Goal: Transaction & Acquisition: Book appointment/travel/reservation

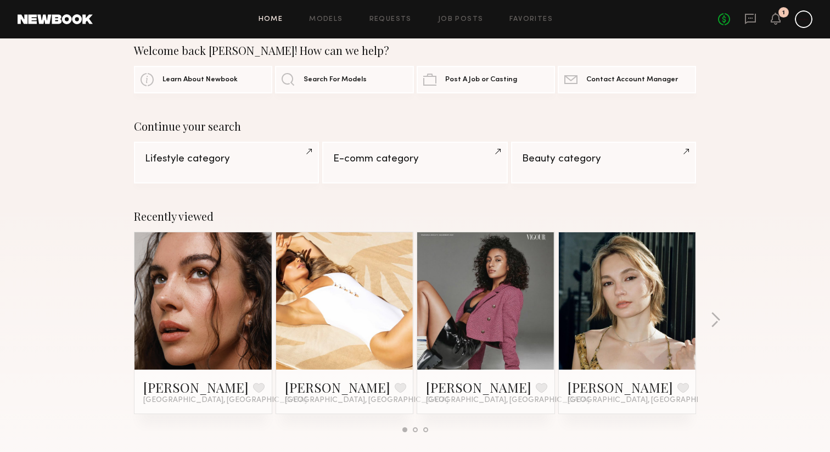
scroll to position [21, 0]
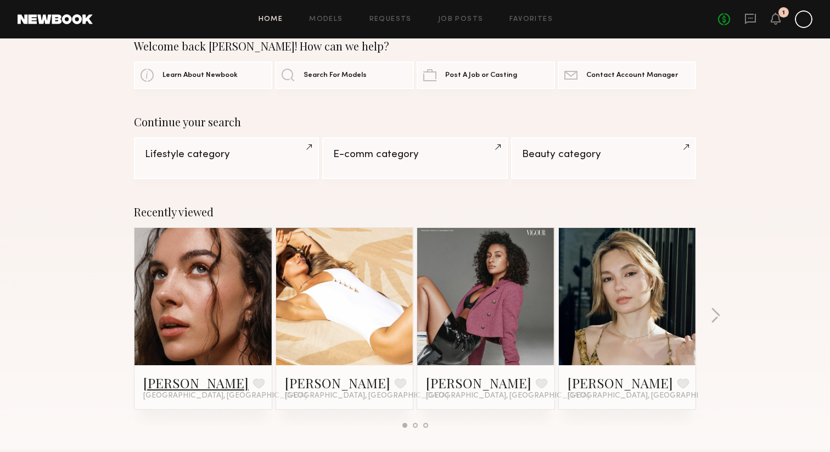
click at [178, 384] on link "Uliana V." at bounding box center [195, 383] width 105 height 18
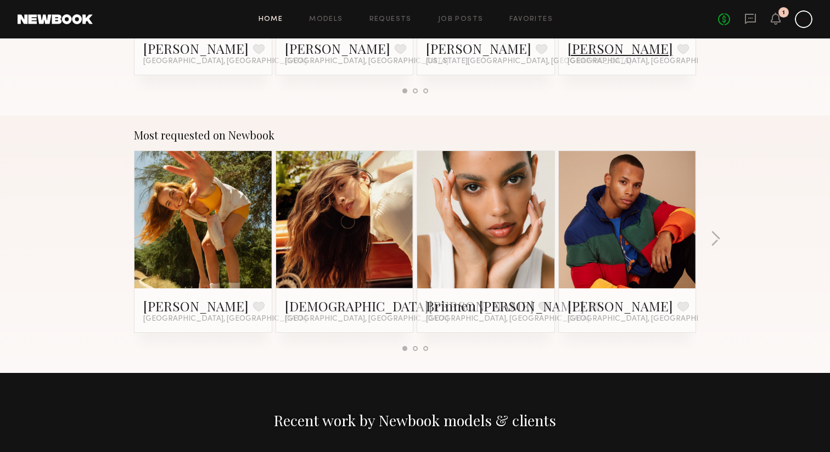
scroll to position [870, 0]
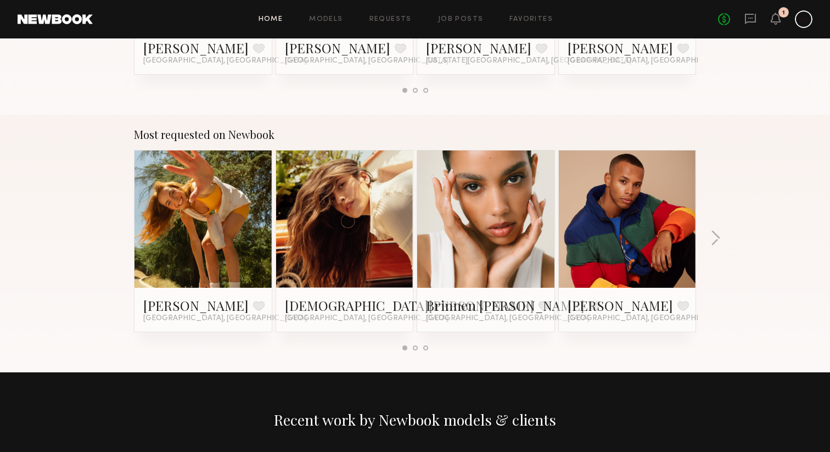
click at [340, 220] on link at bounding box center [344, 218] width 67 height 137
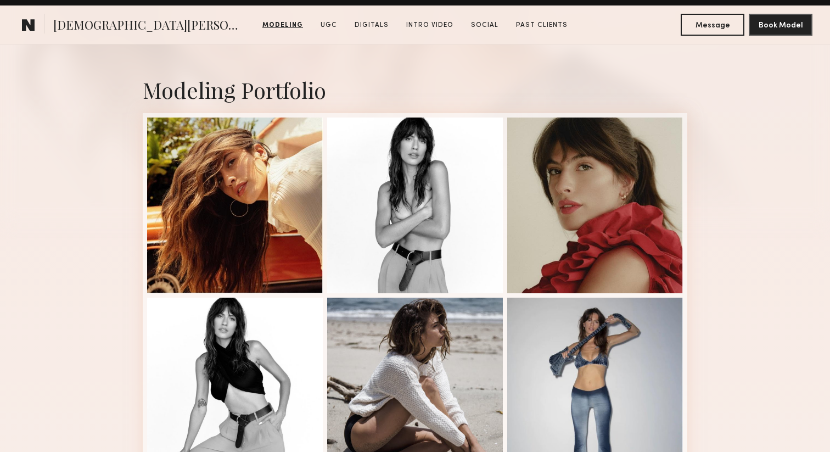
scroll to position [206, 0]
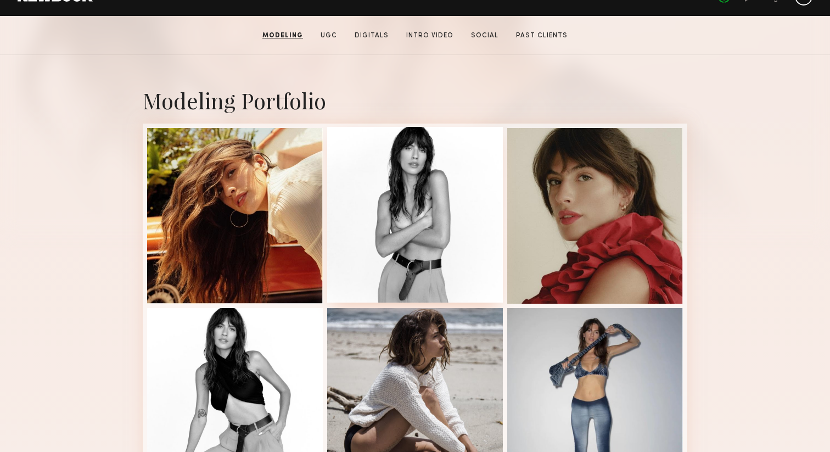
click at [447, 242] on div at bounding box center [415, 215] width 176 height 176
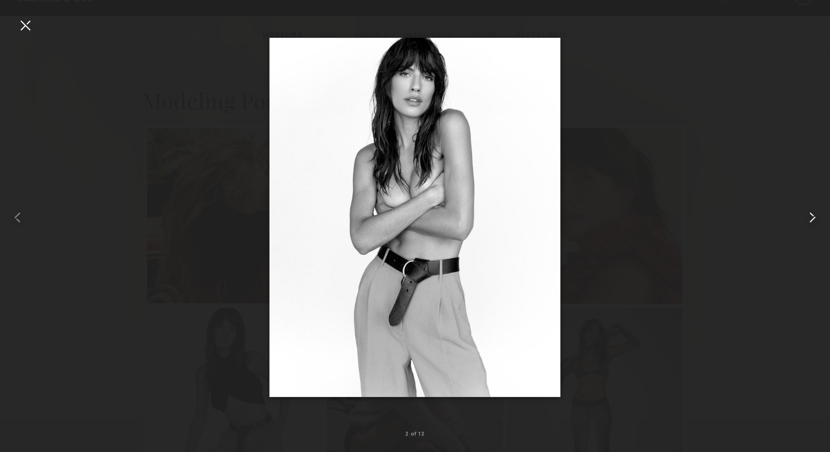
click at [813, 212] on common-icon at bounding box center [812, 218] width 18 height 18
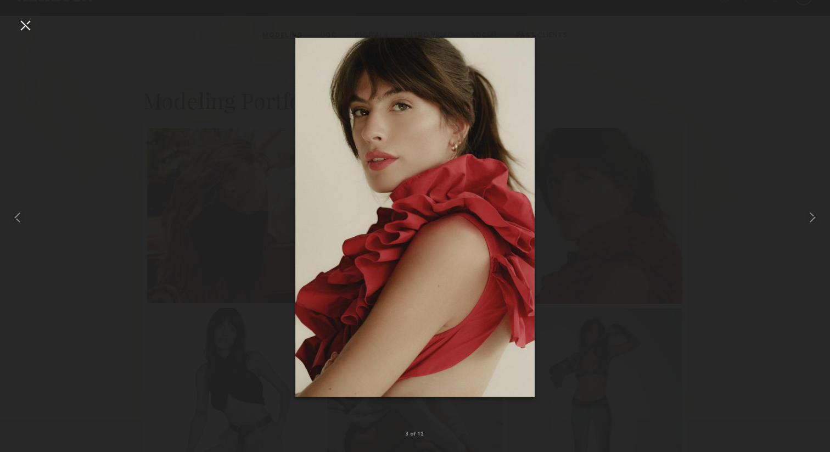
click at [26, 26] on div at bounding box center [25, 25] width 18 height 18
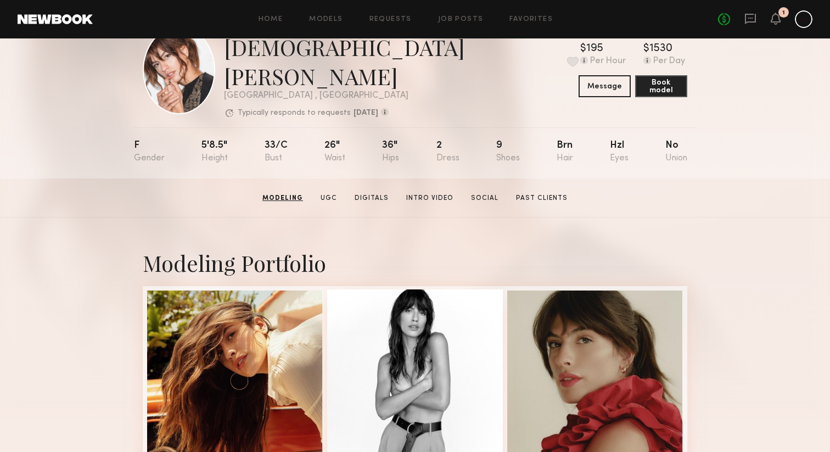
scroll to position [0, 0]
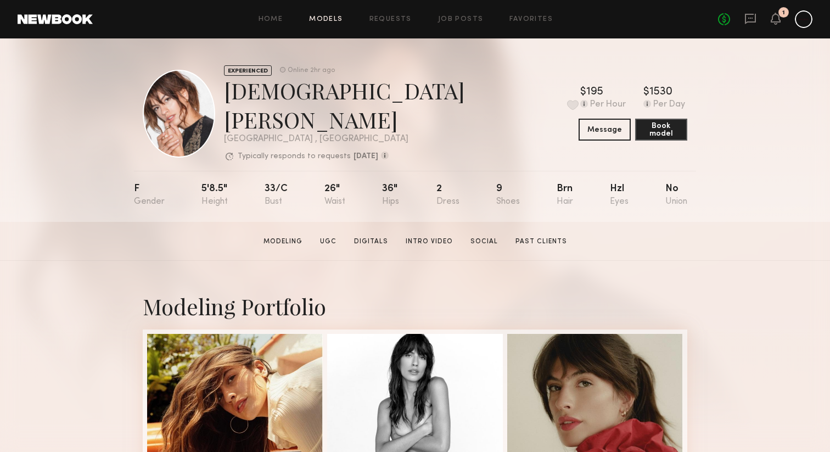
click at [334, 19] on link "Models" at bounding box center [325, 19] width 33 height 7
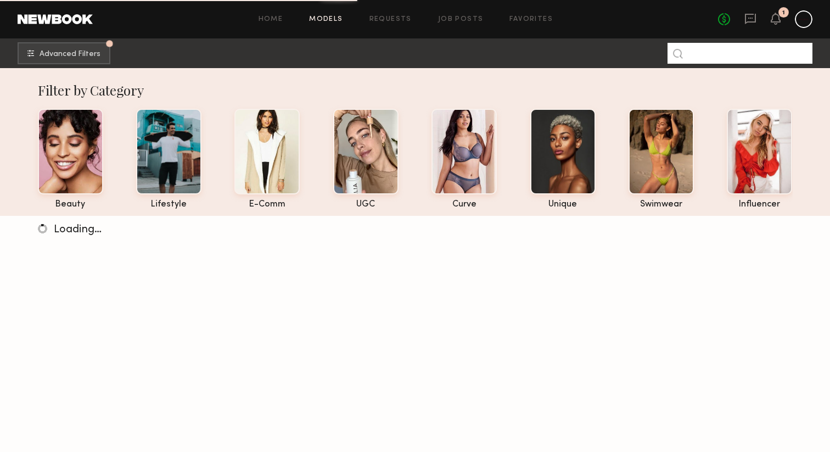
click at [746, 55] on input at bounding box center [739, 53] width 145 height 21
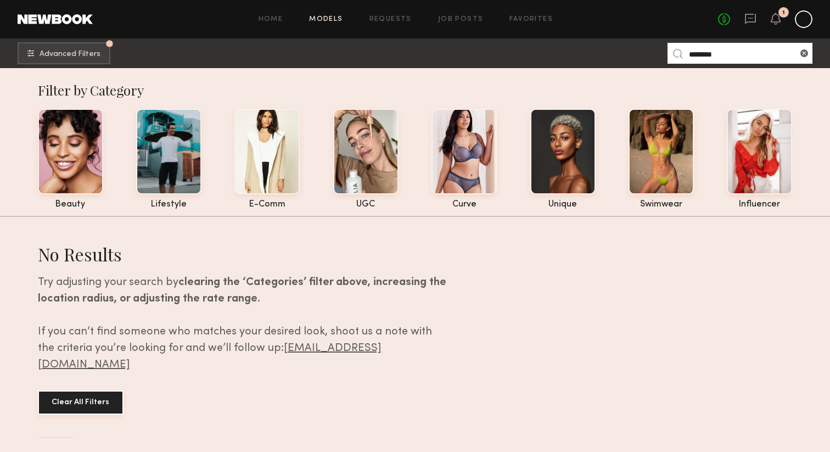
type input "********"
click at [111, 390] on button "Clear All Filters" at bounding box center [81, 402] width 86 height 24
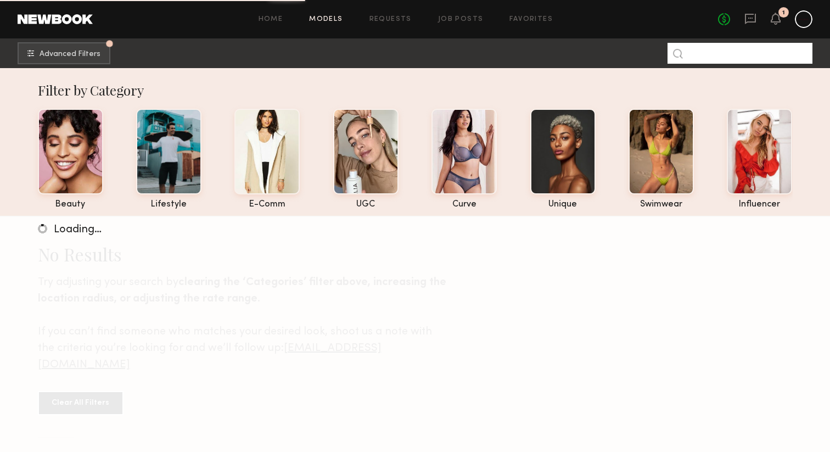
click at [712, 57] on input at bounding box center [739, 53] width 145 height 21
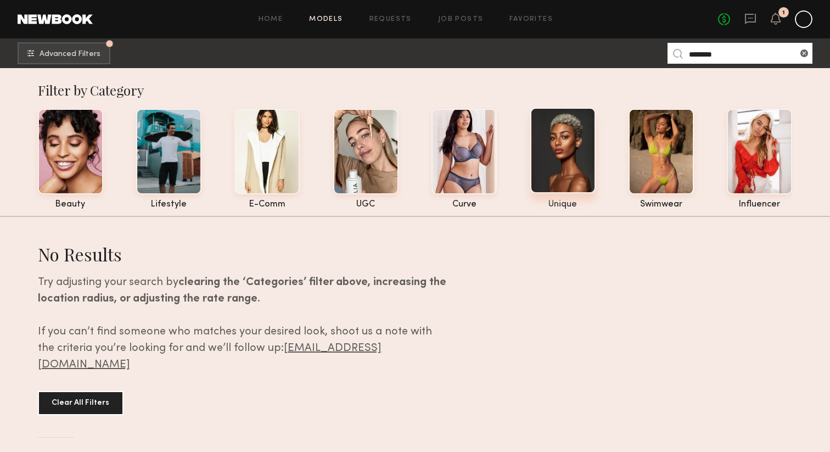
type input "********"
click at [576, 155] on div at bounding box center [562, 151] width 65 height 86
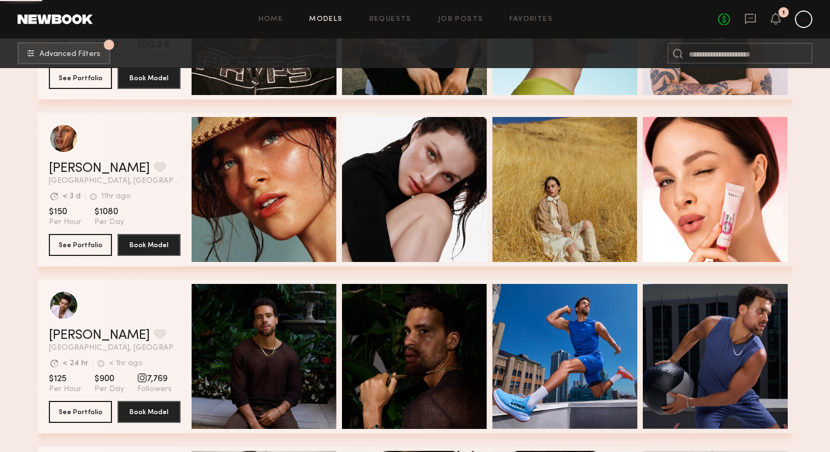
scroll to position [1309, 0]
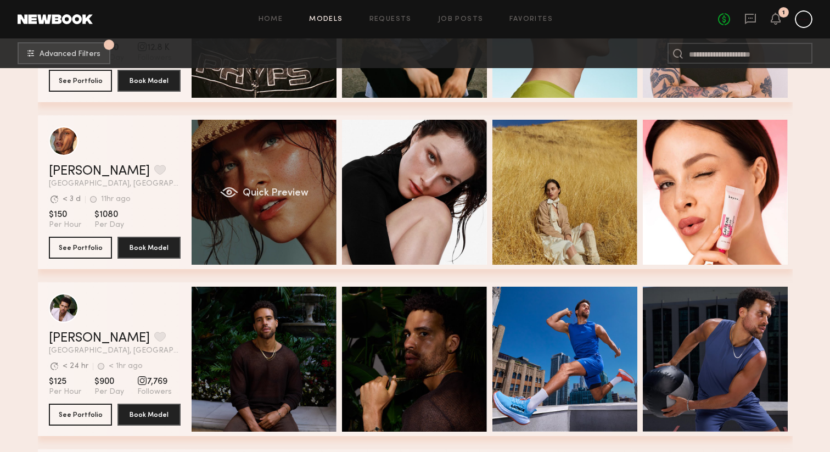
click at [213, 220] on div "Quick Preview" at bounding box center [264, 192] width 145 height 145
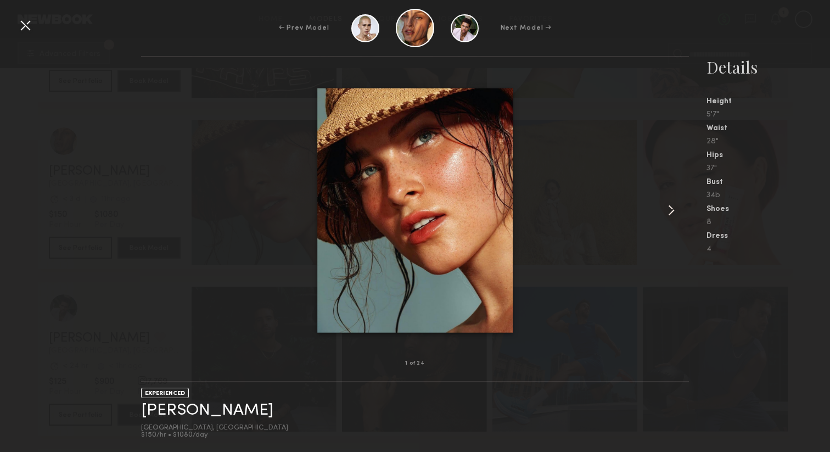
click at [673, 207] on common-icon at bounding box center [671, 210] width 18 height 18
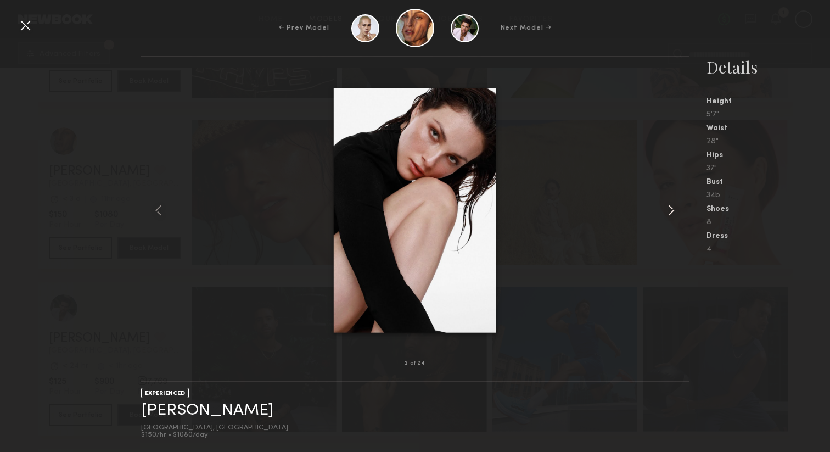
click at [673, 207] on common-icon at bounding box center [671, 210] width 18 height 18
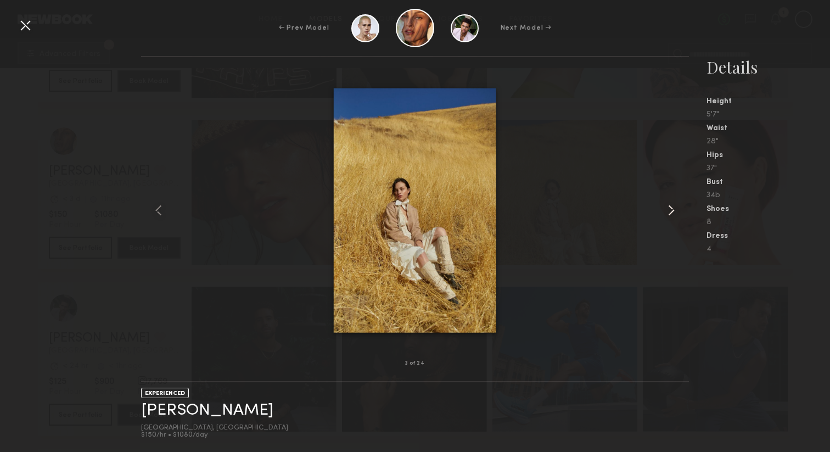
click at [673, 207] on common-icon at bounding box center [671, 210] width 18 height 18
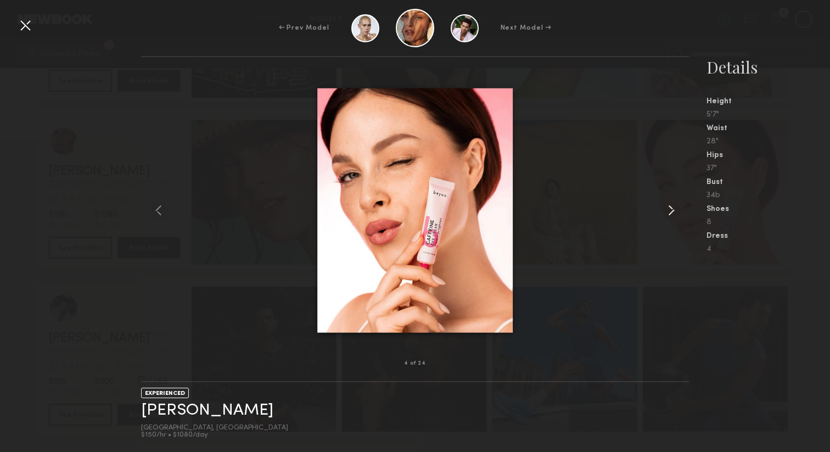
click at [673, 207] on common-icon at bounding box center [671, 210] width 18 height 18
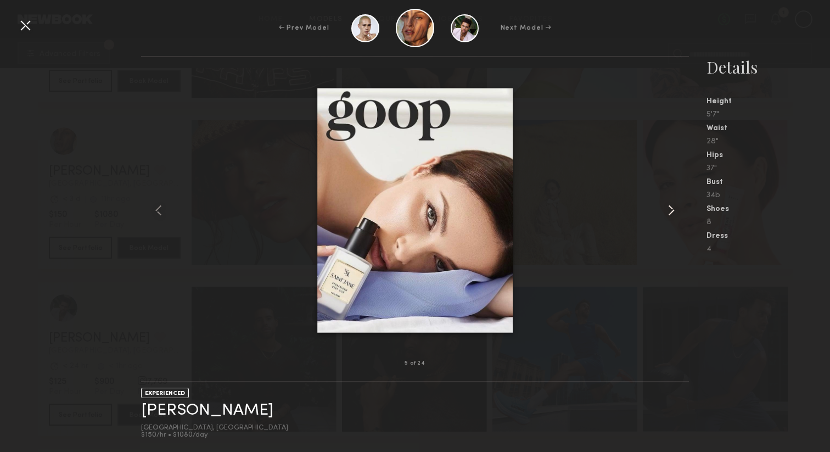
click at [672, 207] on common-icon at bounding box center [671, 210] width 18 height 18
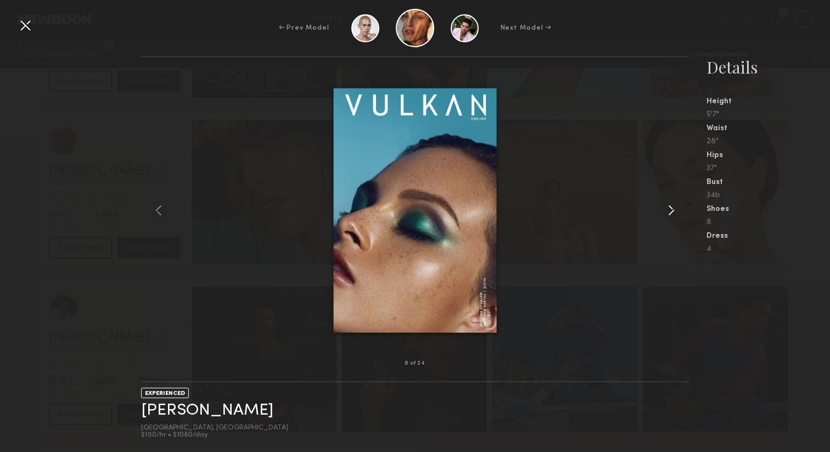
click at [672, 207] on common-icon at bounding box center [671, 210] width 18 height 18
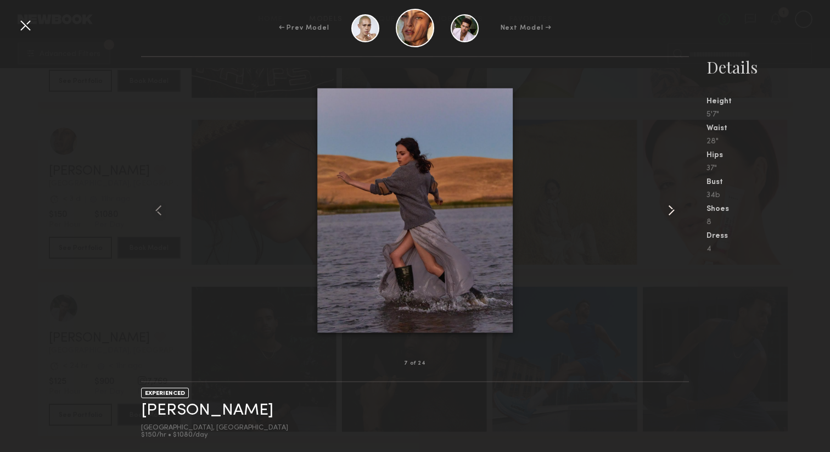
click at [672, 207] on common-icon at bounding box center [671, 210] width 18 height 18
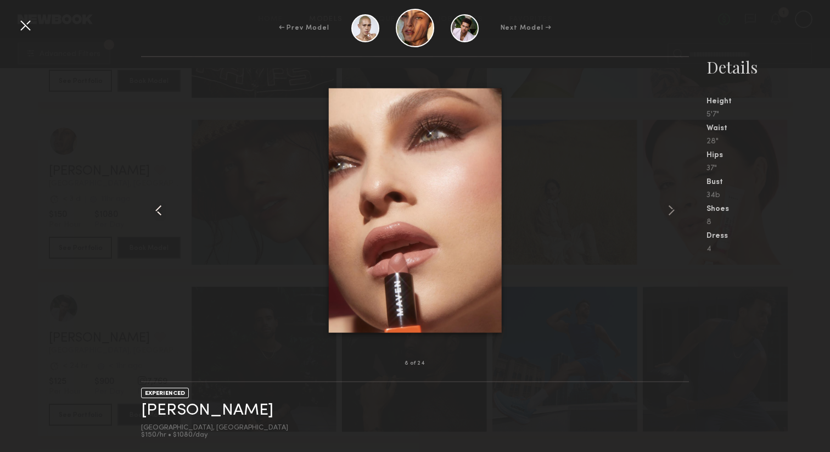
click at [158, 211] on common-icon at bounding box center [159, 210] width 18 height 18
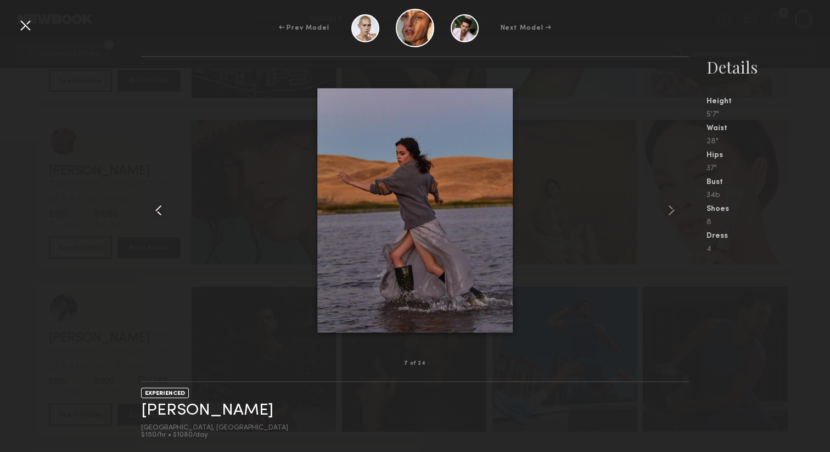
click at [158, 211] on common-icon at bounding box center [159, 210] width 18 height 18
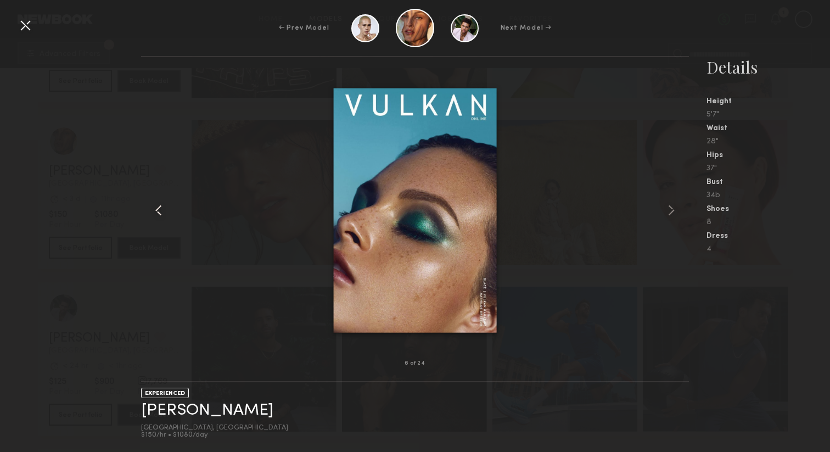
click at [158, 211] on common-icon at bounding box center [159, 210] width 18 height 18
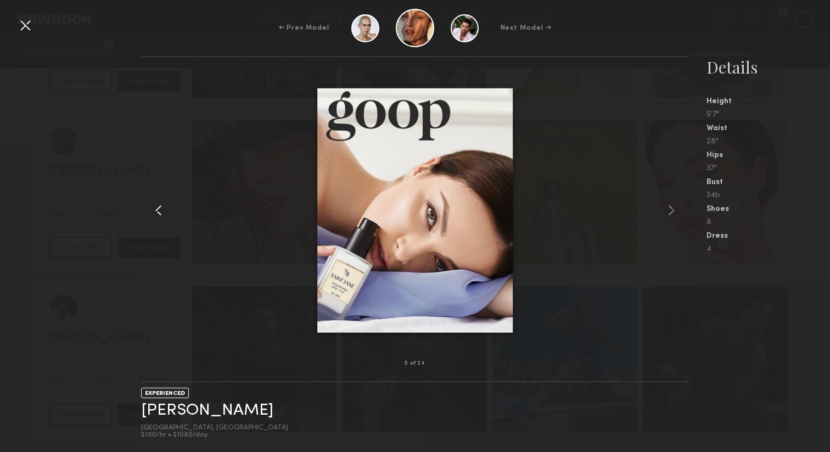
click at [158, 211] on common-icon at bounding box center [159, 210] width 18 height 18
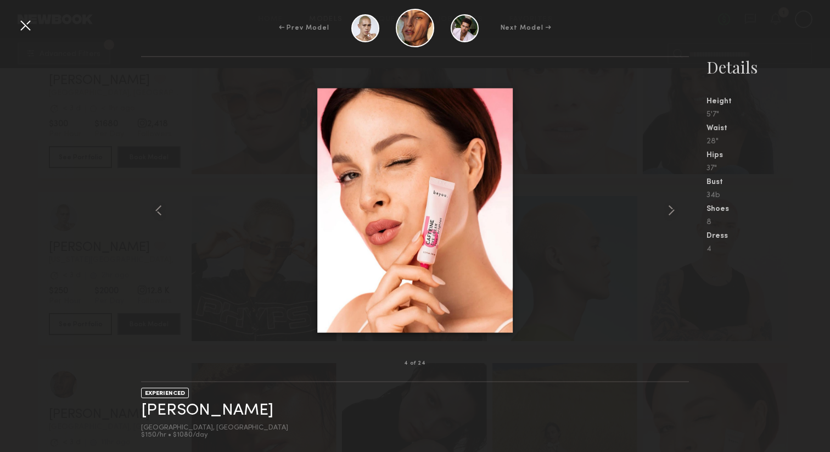
scroll to position [1046, 0]
click at [21, 25] on div at bounding box center [25, 25] width 18 height 18
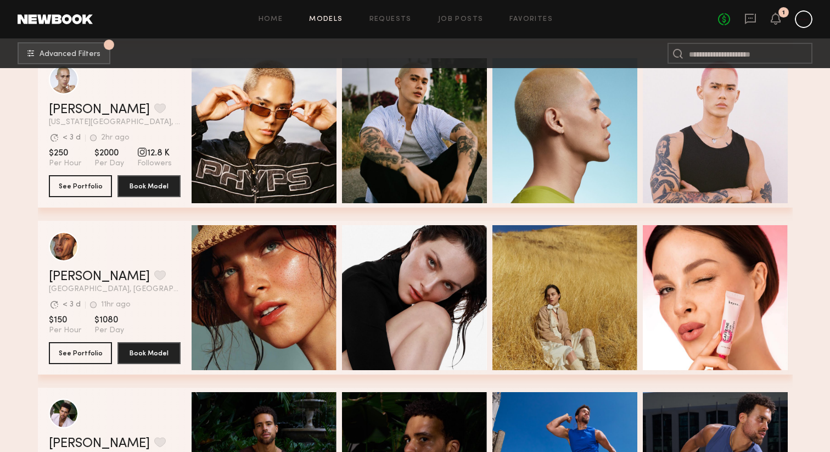
scroll to position [1211, 0]
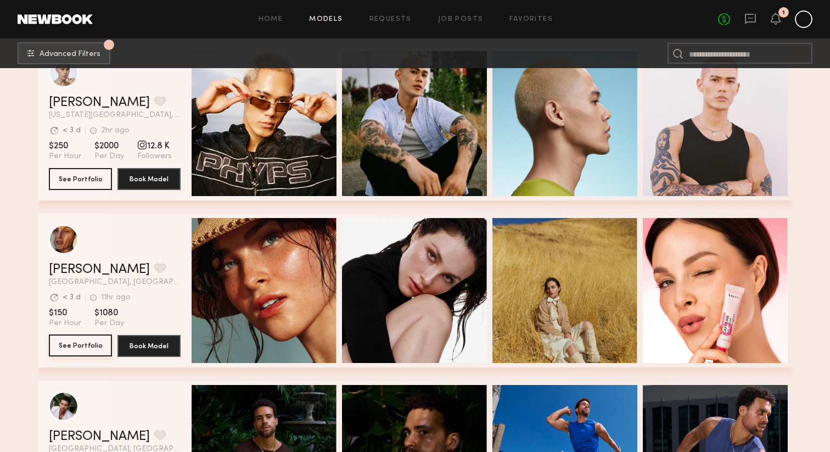
click at [93, 344] on button "See Portfolio" at bounding box center [80, 345] width 63 height 22
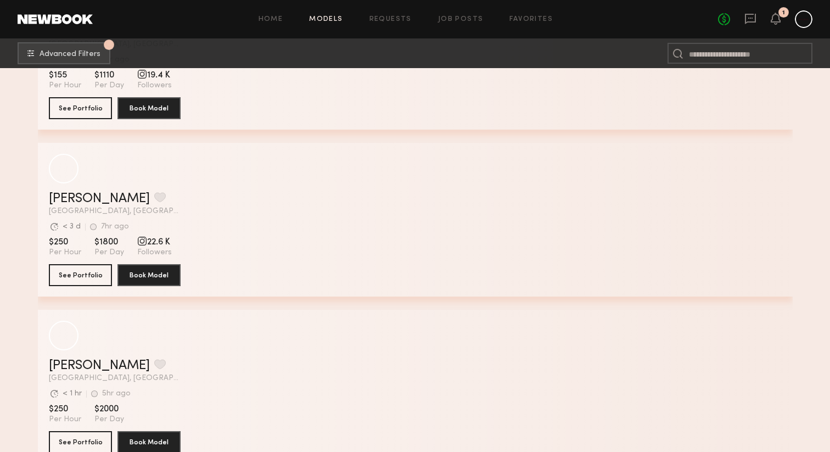
scroll to position [5618, 0]
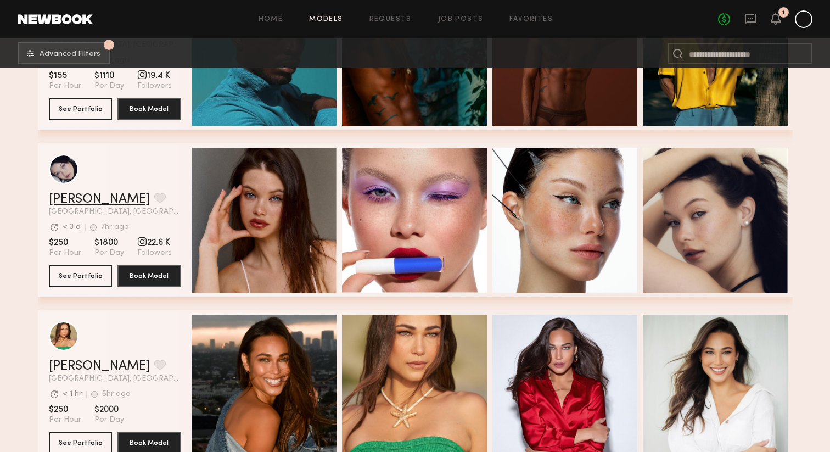
click at [90, 198] on link "Marina F." at bounding box center [99, 199] width 101 height 13
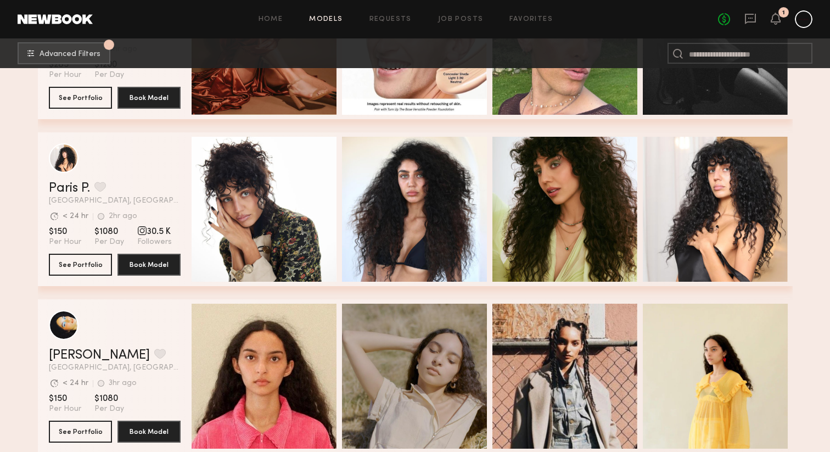
scroll to position [9634, 0]
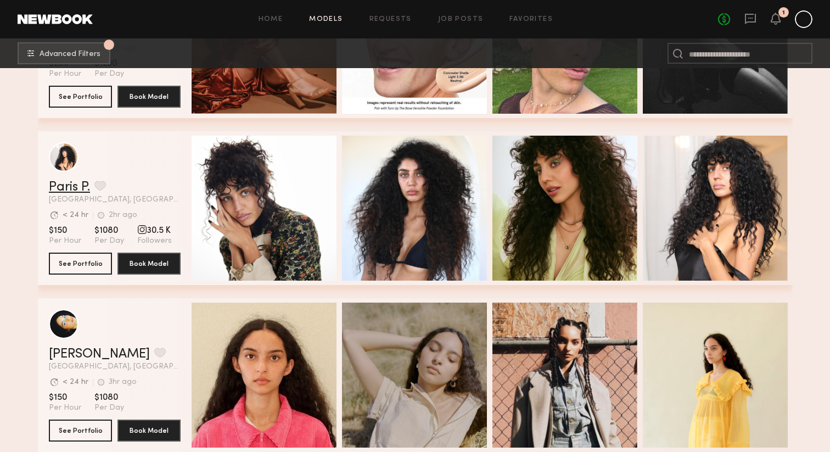
click at [70, 188] on link "Paris P." at bounding box center [69, 187] width 41 height 13
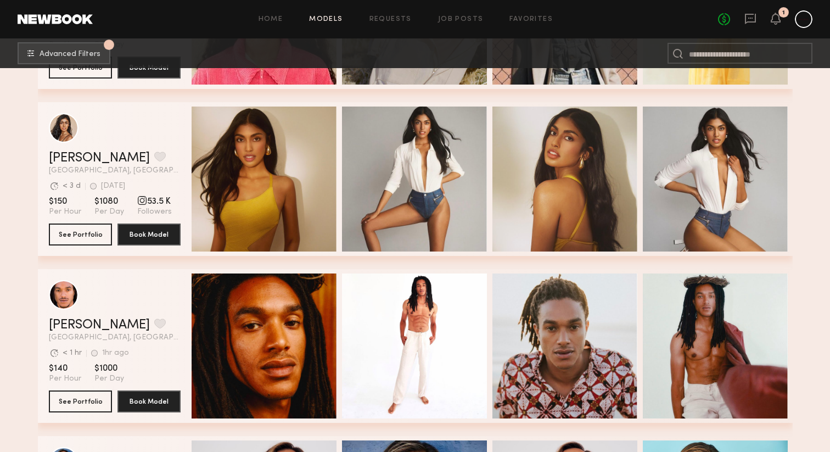
scroll to position [9997, 0]
click at [74, 157] on link "Natasha W." at bounding box center [99, 158] width 101 height 13
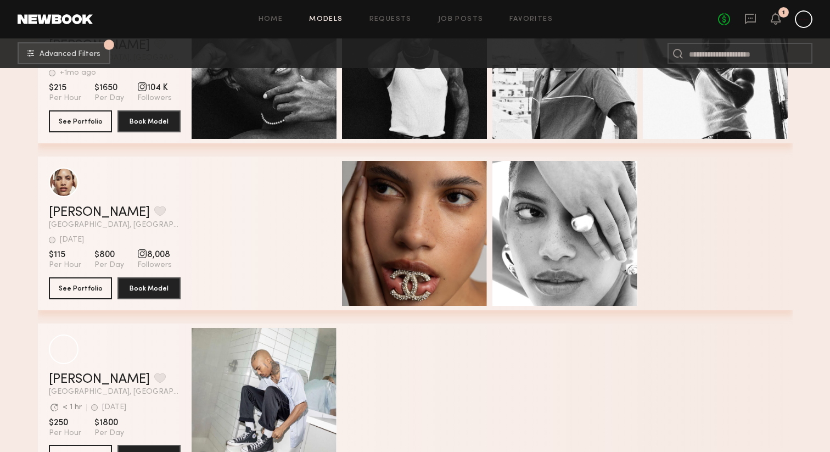
scroll to position [22468, 0]
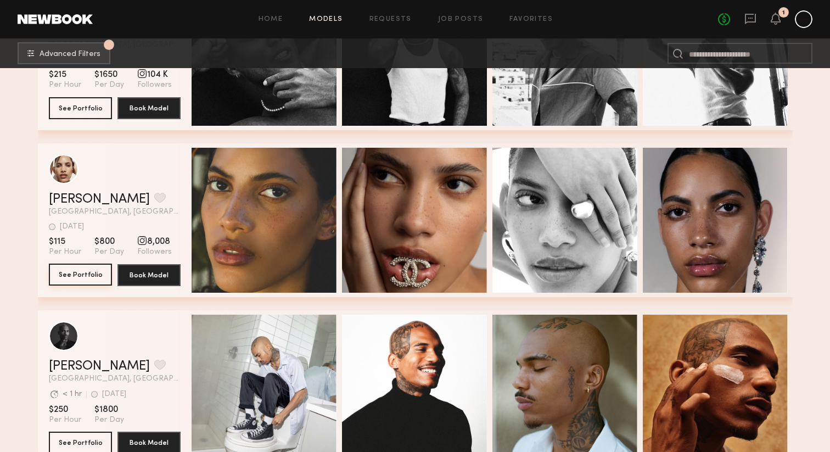
click at [81, 272] on button "See Portfolio" at bounding box center [80, 274] width 63 height 22
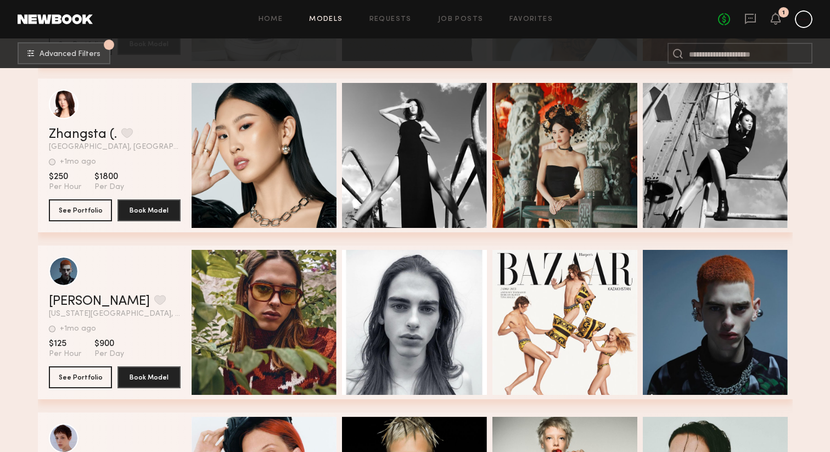
scroll to position [22867, 0]
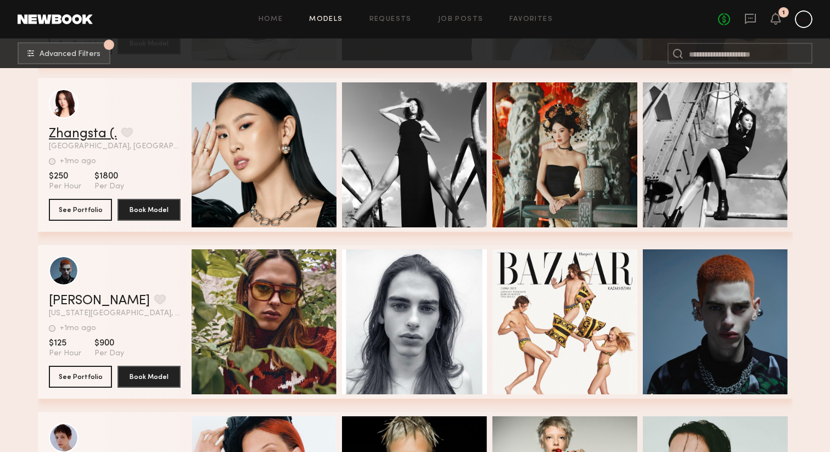
click at [85, 133] on link "Zhangsta (." at bounding box center [83, 133] width 68 height 13
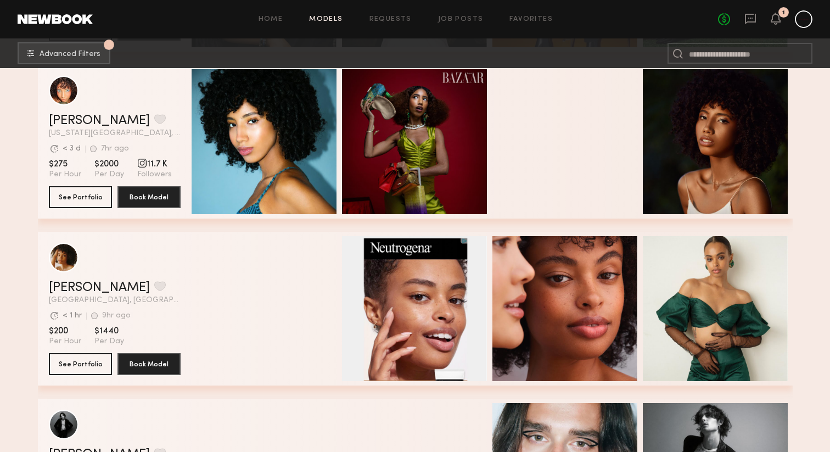
scroll to position [25714, 0]
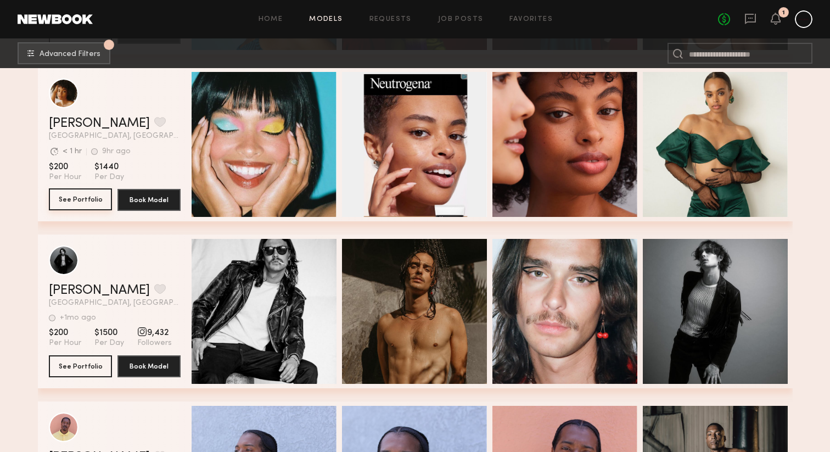
click at [71, 200] on button "See Portfolio" at bounding box center [80, 199] width 63 height 22
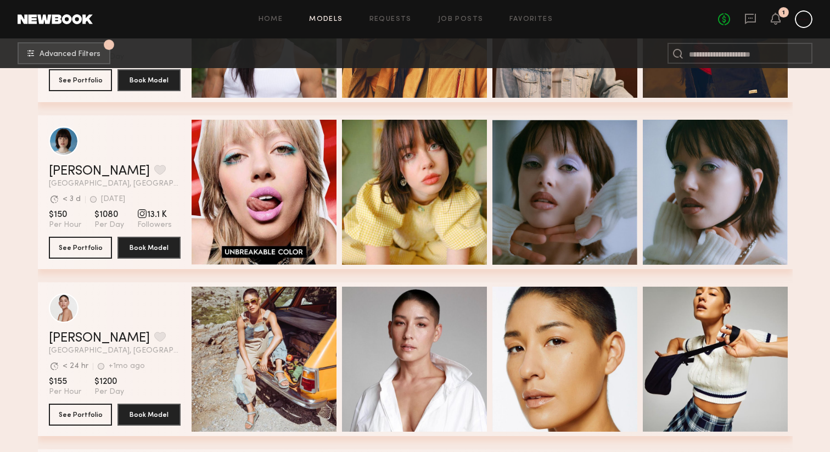
scroll to position [26337, 0]
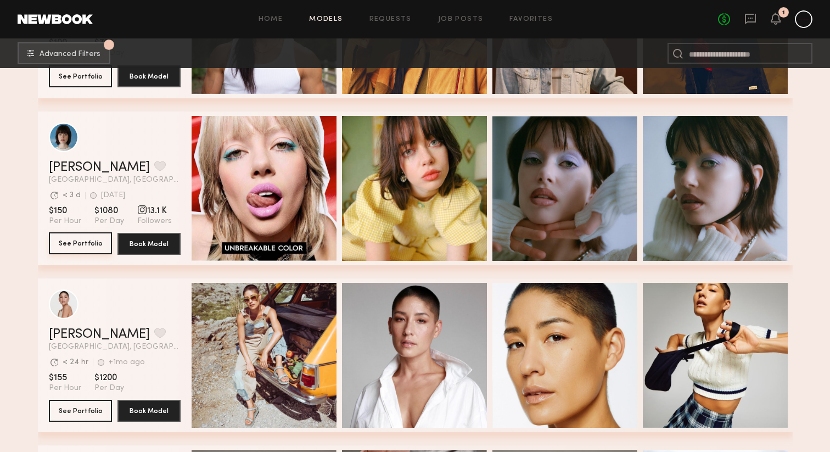
click at [84, 242] on button "See Portfolio" at bounding box center [80, 243] width 63 height 22
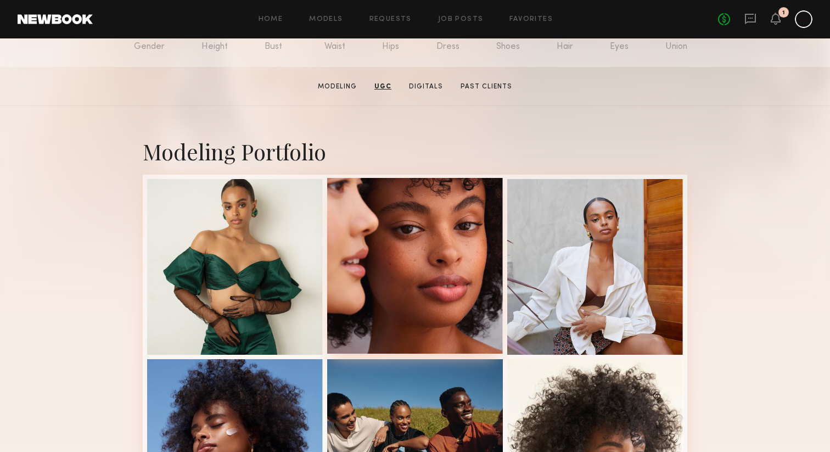
scroll to position [94, 0]
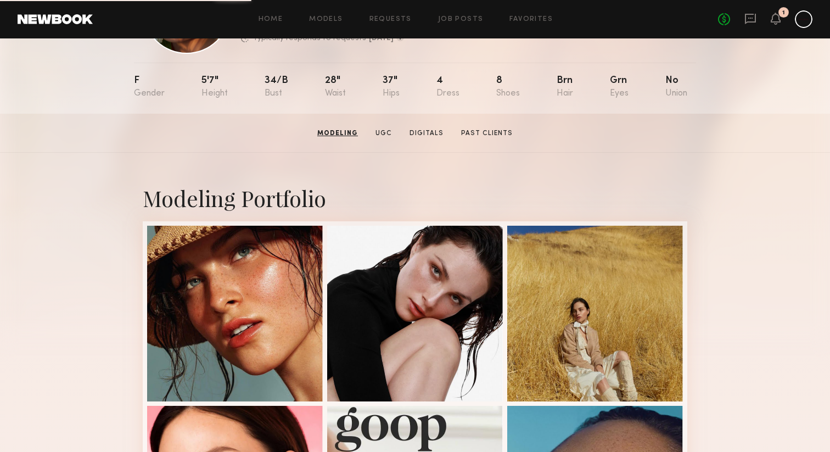
scroll to position [94, 0]
